Goal: Navigation & Orientation: Find specific page/section

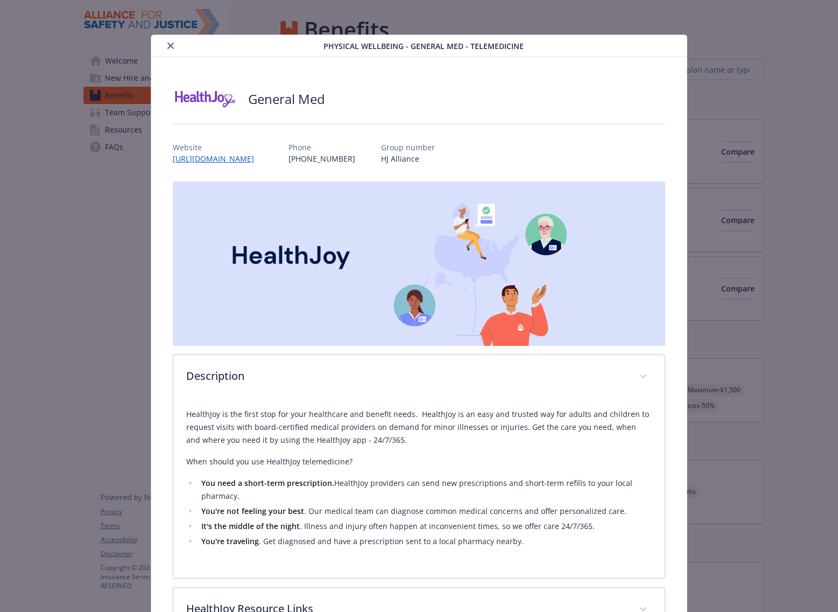
scroll to position [1324, 0]
